Goal: Task Accomplishment & Management: Manage account settings

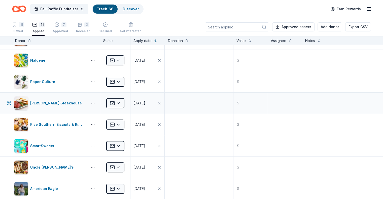
scroll to position [252, 0]
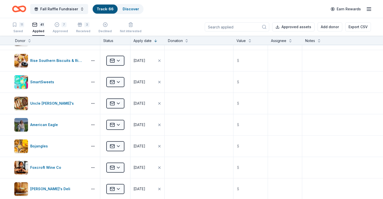
click at [25, 42] on div "Donor" at bounding box center [20, 41] width 10 height 6
click at [31, 41] on button at bounding box center [29, 40] width 4 height 5
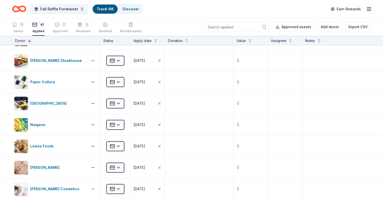
click at [31, 41] on button at bounding box center [29, 40] width 4 height 5
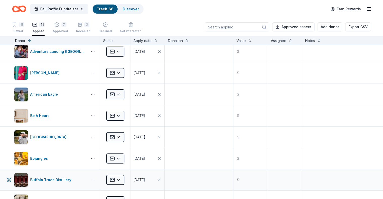
scroll to position [0, 0]
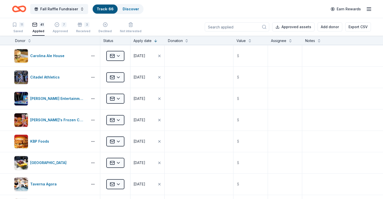
scroll to position [388, 0]
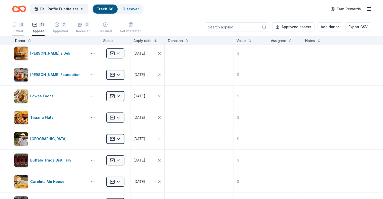
click at [24, 27] on div "11" at bounding box center [18, 24] width 12 height 5
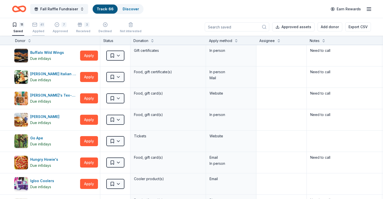
click at [45, 27] on div "41" at bounding box center [41, 24] width 5 height 5
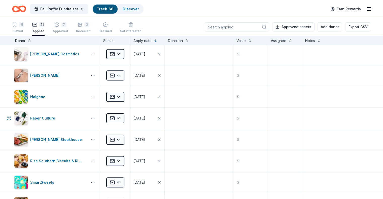
scroll to position [151, 0]
click at [66, 24] on div "7" at bounding box center [63, 24] width 5 height 5
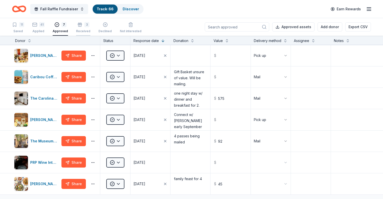
click at [90, 26] on div "3" at bounding box center [83, 24] width 14 height 5
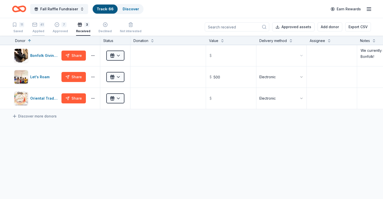
click at [45, 28] on div "41 Applied" at bounding box center [38, 27] width 12 height 11
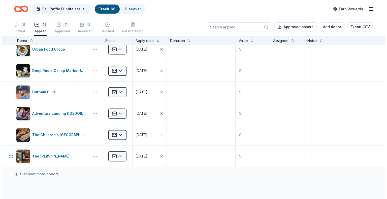
scroll to position [816, 0]
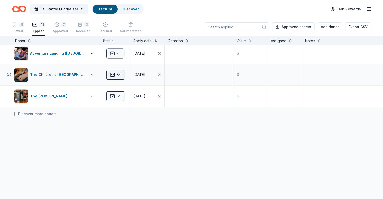
click at [120, 72] on html "Fall Raffle Fundraiser Track · 66 Discover Earn Rewards 11 Saved 41 Applied 7 A…" at bounding box center [191, 99] width 383 height 199
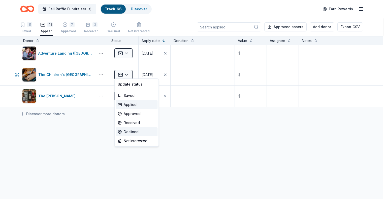
click at [126, 132] on div "Declined" at bounding box center [137, 131] width 42 height 9
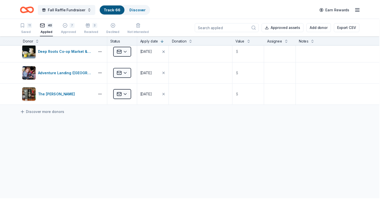
scroll to position [794, 0]
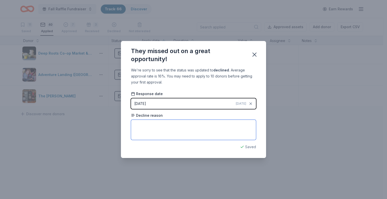
click at [140, 125] on textarea at bounding box center [193, 130] width 125 height 20
type textarea "Not close enough to [GEOGRAPHIC_DATA]."
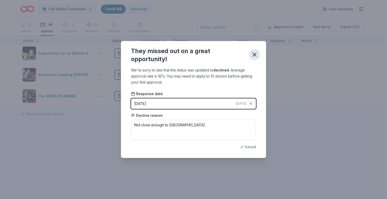
click at [256, 53] on icon "button" at bounding box center [255, 55] width 4 height 4
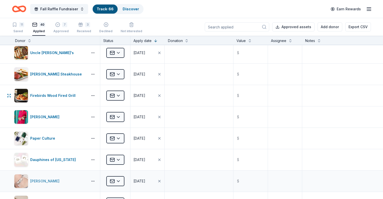
scroll to position [0, 0]
